Goal: Task Accomplishment & Management: Use online tool/utility

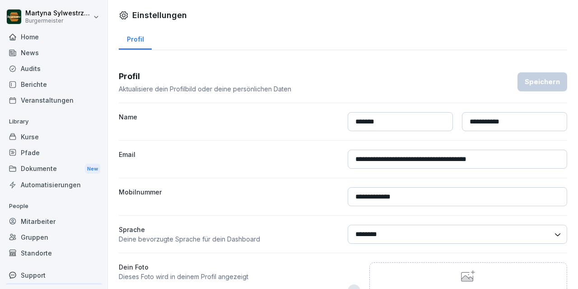
select select "**"
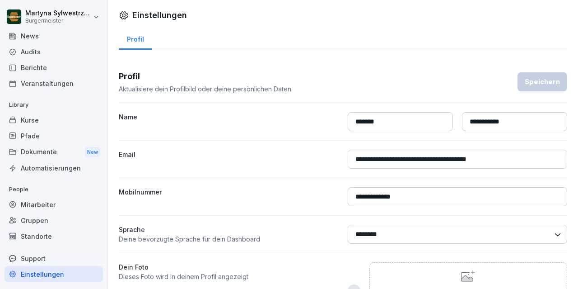
click at [56, 47] on div "Audits" at bounding box center [54, 52] width 98 height 16
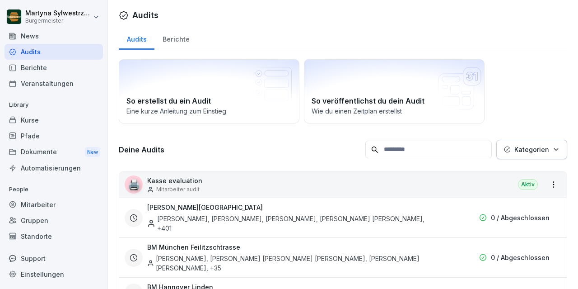
click at [183, 183] on p "Kasse evaluation" at bounding box center [174, 180] width 55 height 9
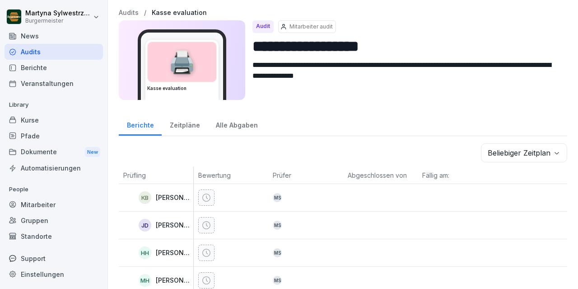
click at [296, 28] on p "Mitarbeiter audit" at bounding box center [311, 27] width 43 height 8
click at [306, 24] on p "Mitarbeiter audit" at bounding box center [311, 27] width 43 height 8
click at [187, 126] on div "Zeitpläne" at bounding box center [185, 123] width 46 height 23
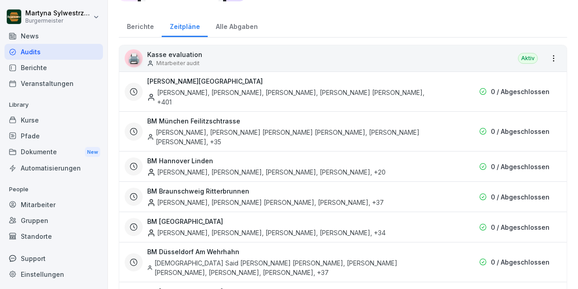
scroll to position [174, 0]
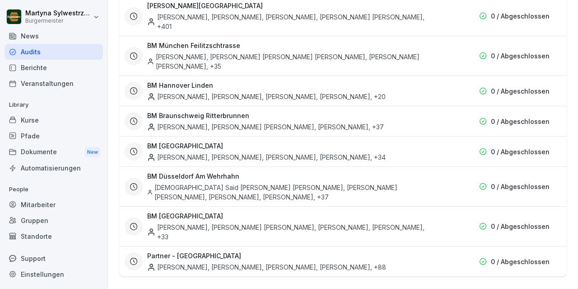
click at [33, 64] on div "Berichte" at bounding box center [54, 68] width 98 height 16
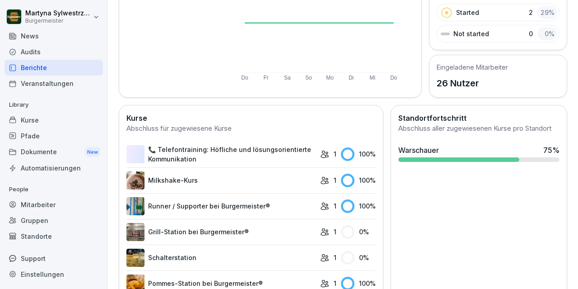
scroll to position [202, 0]
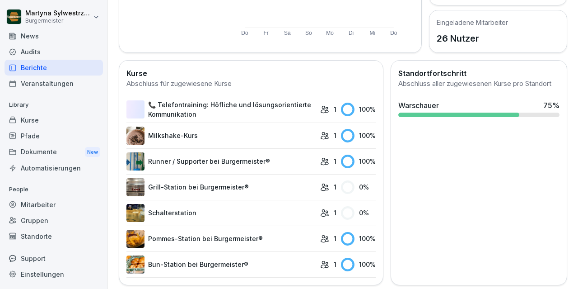
click at [238, 109] on link "📞 Telefontraining: Höfliche und lösungsorientierte Kommunikation" at bounding box center [220, 109] width 189 height 19
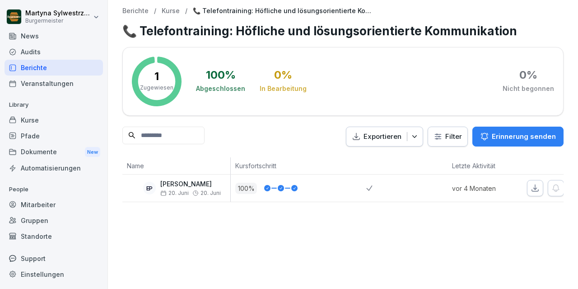
click at [381, 134] on p "Exportieren" at bounding box center [383, 136] width 38 height 10
click at [262, 259] on div "Berichte / Kurse / 📞 Telefontraining: Höfliche und lösungsorientierte Kommunika…" at bounding box center [343, 144] width 470 height 289
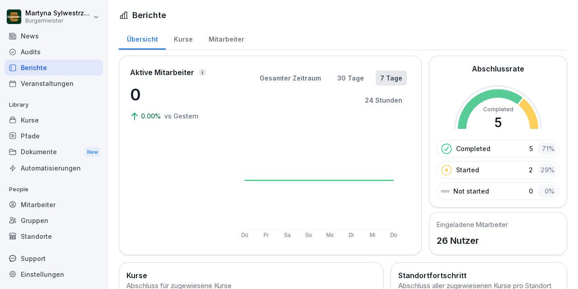
click at [221, 37] on div "Mitarbeiter" at bounding box center [226, 38] width 51 height 23
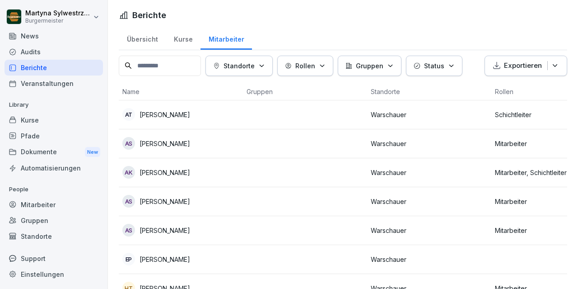
click at [37, 52] on div "Audits" at bounding box center [54, 52] width 98 height 16
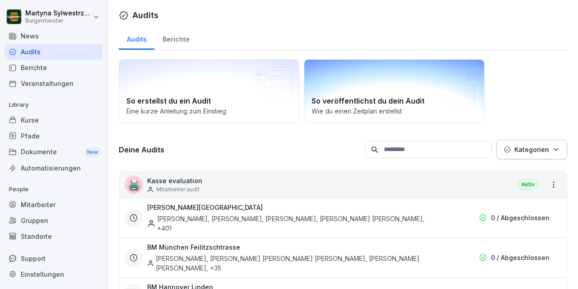
click at [383, 86] on div "So veröffentlichst du dein Audit Wie du einen Zeitplan erstellst" at bounding box center [394, 91] width 181 height 64
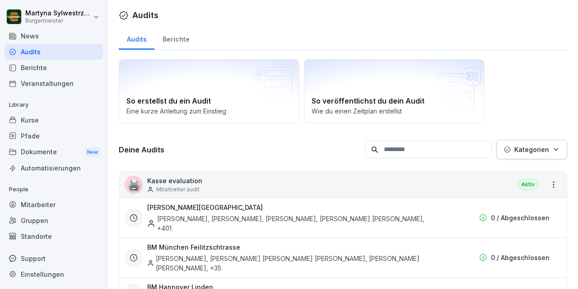
click at [51, 154] on div "Dokumente New" at bounding box center [54, 152] width 98 height 17
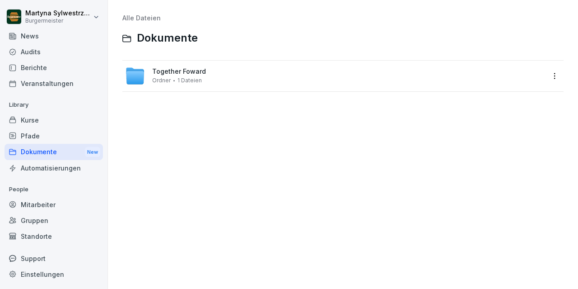
click at [41, 134] on div "Pfade" at bounding box center [54, 136] width 98 height 16
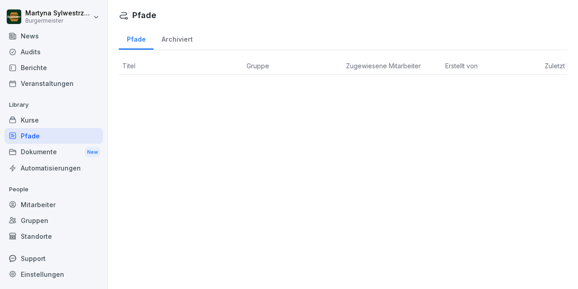
click at [35, 118] on div "Kurse" at bounding box center [54, 120] width 98 height 16
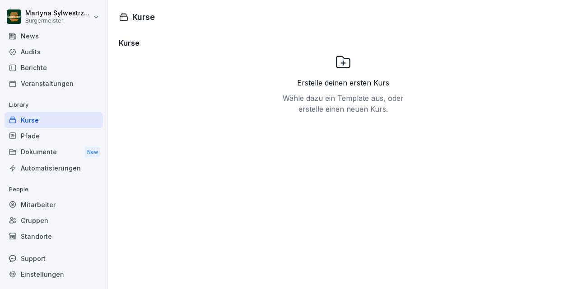
click at [29, 34] on div "News" at bounding box center [54, 36] width 98 height 16
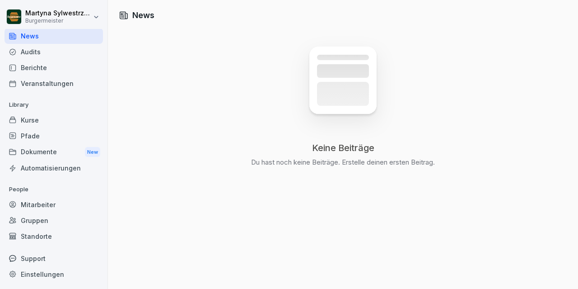
click at [35, 54] on div "Audits" at bounding box center [54, 52] width 98 height 16
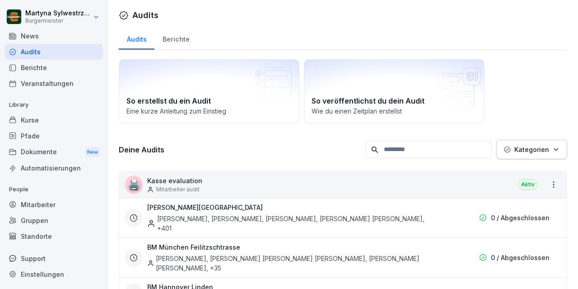
click at [183, 38] on div "Berichte" at bounding box center [175, 38] width 43 height 23
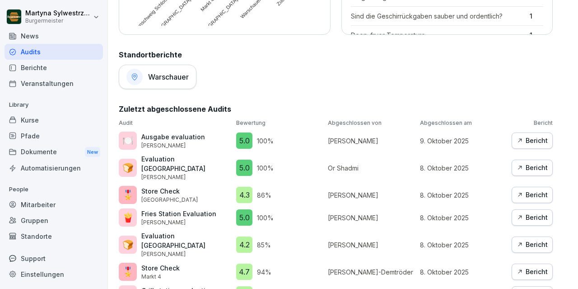
scroll to position [472, 0]
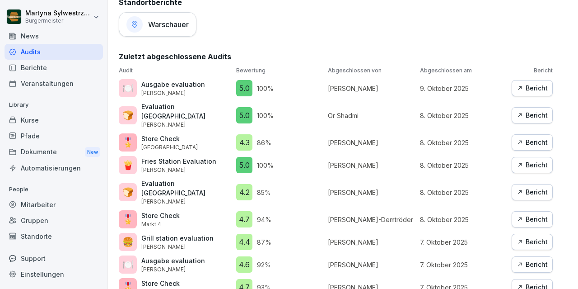
click at [534, 87] on div "Bericht" at bounding box center [532, 88] width 31 height 10
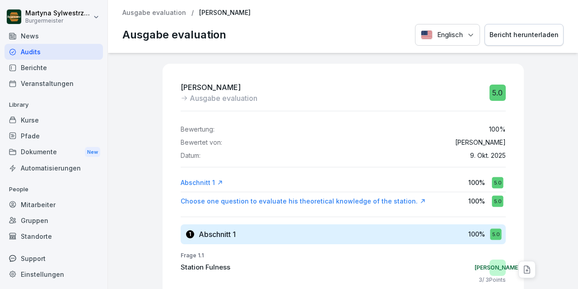
click at [396, 199] on div "Choose one question to evaluate his theoretical knowledge of the station." at bounding box center [303, 201] width 245 height 9
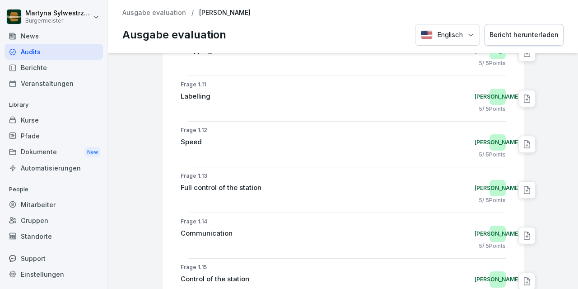
scroll to position [681, 0]
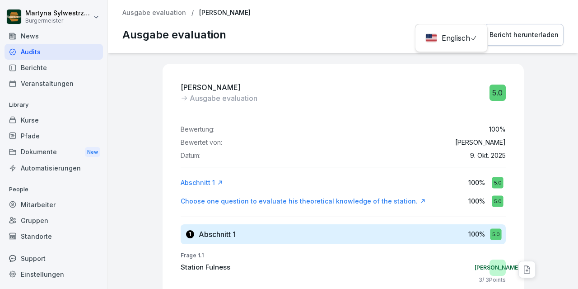
click at [477, 38] on div "Englisch Englisch Bericht herunterladen" at bounding box center [489, 35] width 149 height 22
click at [537, 33] on div "Bericht herunterladen" at bounding box center [524, 35] width 69 height 10
